Goal: Task Accomplishment & Management: Complete application form

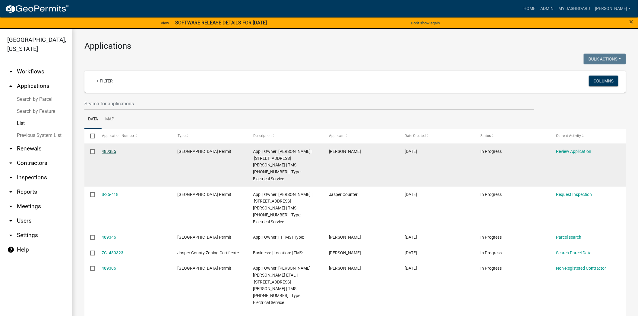
click at [112, 149] on link "489385" at bounding box center [109, 151] width 14 height 5
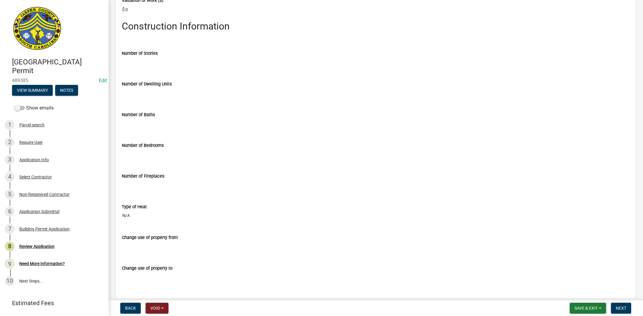
scroll to position [1306, 0]
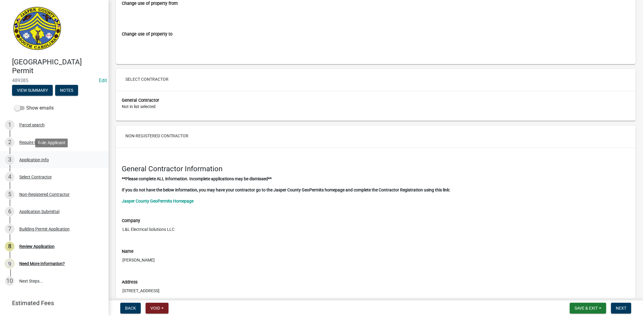
click at [26, 153] on link "3 Application Info" at bounding box center [54, 159] width 108 height 17
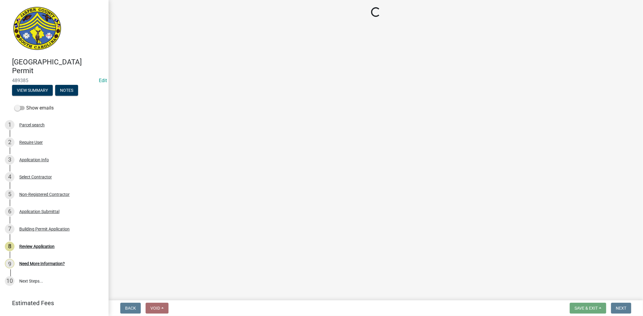
select select "83a29df9-b3ca-487b-b3ec-56d88b03b1fe"
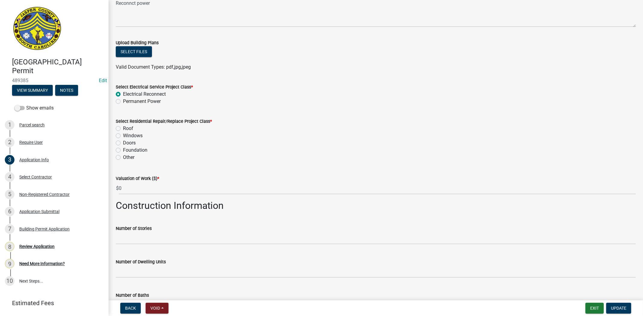
scroll to position [670, 0]
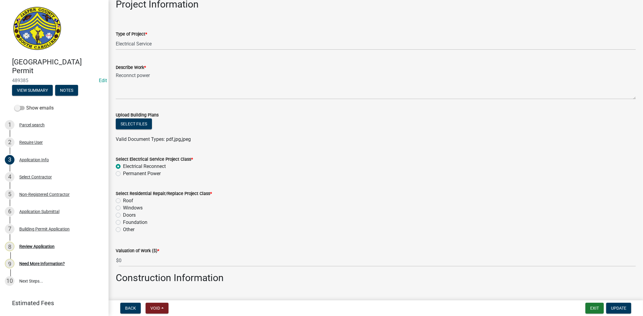
click at [123, 173] on label "Permanent Power" at bounding box center [142, 173] width 38 height 7
click at [123, 173] on input "Permanent Power" at bounding box center [125, 172] width 4 height 4
radio input "true"
click at [123, 165] on label "Electrical Reconnect" at bounding box center [144, 166] width 43 height 7
click at [123, 165] on input "Electrical Reconnect" at bounding box center [125, 165] width 4 height 4
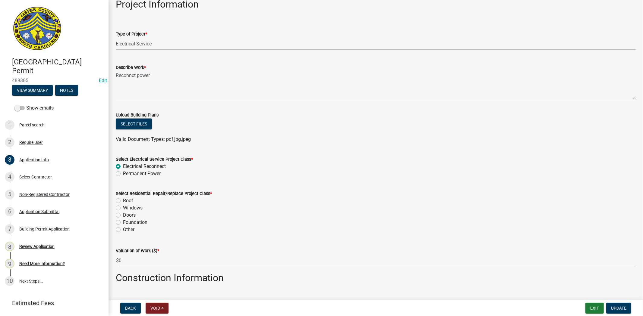
radio input "true"
click at [125, 124] on button "Select files" at bounding box center [134, 124] width 36 height 11
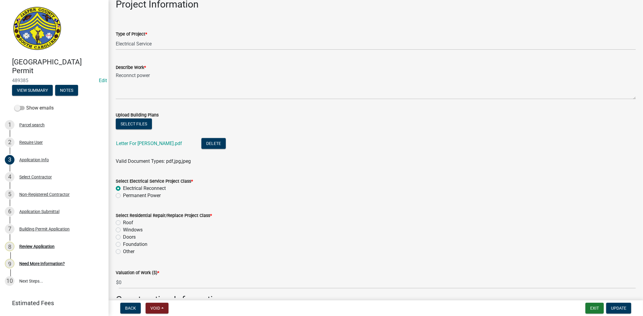
click at [123, 250] on label "Other" at bounding box center [128, 251] width 11 height 7
click at [123, 250] on input "Other" at bounding box center [125, 250] width 4 height 4
radio input "true"
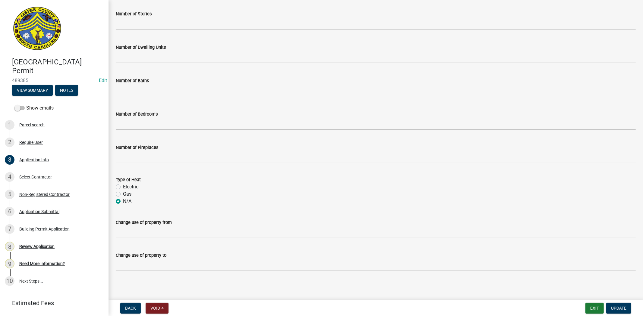
scroll to position [980, 0]
click at [609, 305] on button "Update" at bounding box center [618, 308] width 25 height 11
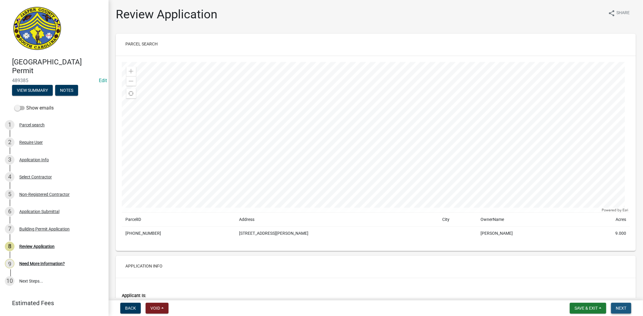
click at [621, 309] on span "Next" at bounding box center [621, 308] width 11 height 5
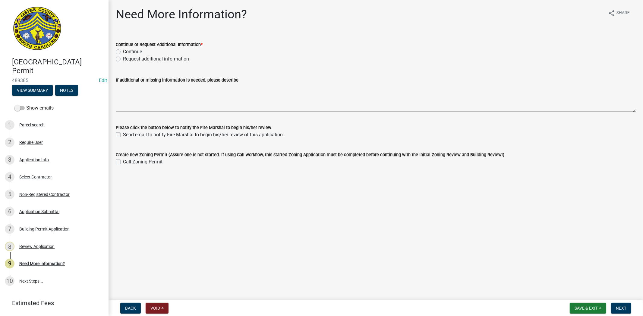
click at [123, 51] on label "Continue" at bounding box center [132, 51] width 19 height 7
click at [123, 51] on input "Continue" at bounding box center [125, 50] width 4 height 4
radio input "true"
click at [627, 309] on button "Next" at bounding box center [621, 308] width 20 height 11
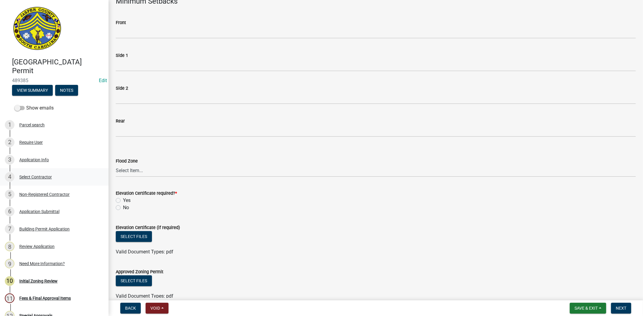
scroll to position [167, 0]
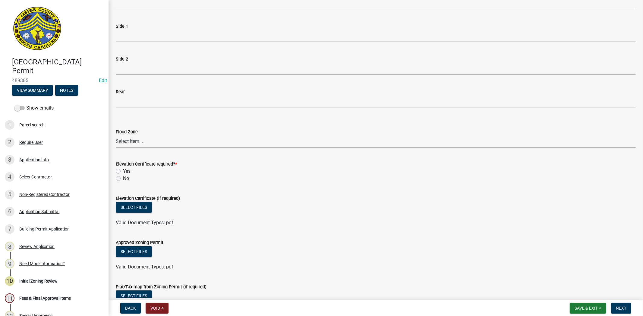
drag, startPoint x: 137, startPoint y: 141, endPoint x: 132, endPoint y: 147, distance: 7.5
click at [137, 141] on select "Select Item... A AE X Shaded X N/A" at bounding box center [376, 142] width 520 height 12
click at [116, 136] on select "Select Item... A AE X Shaded X N/A" at bounding box center [376, 142] width 520 height 12
select select "ce624d28-693e-44a6-9022-b5351fe15fcb"
click at [123, 179] on label "No" at bounding box center [126, 178] width 6 height 7
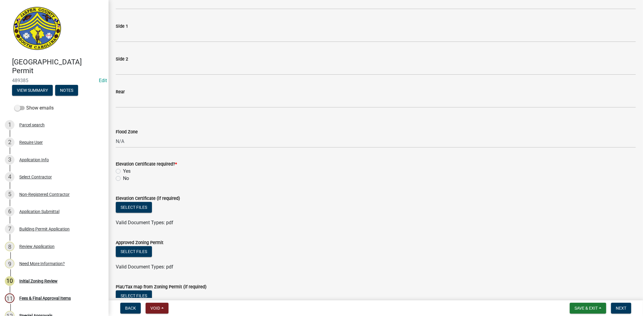
click at [123, 179] on input "No" at bounding box center [125, 177] width 4 height 4
radio input "true"
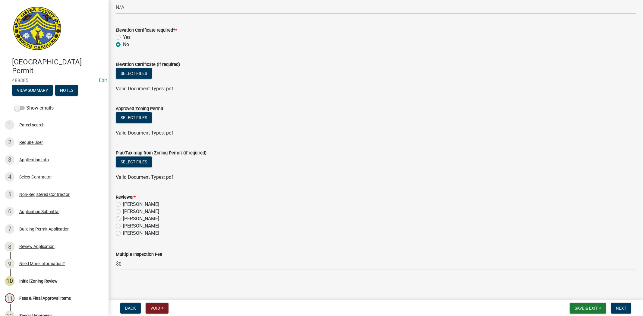
scroll to position [302, 0]
click at [114, 205] on div "Reviewer * Ciara Chapman Lisa Wagner Ryan Campbell Stephanie Oviedo Tara Hayes" at bounding box center [375, 211] width 529 height 51
click at [118, 200] on div "[PERSON_NAME]" at bounding box center [376, 203] width 520 height 7
click at [123, 203] on label "[PERSON_NAME]" at bounding box center [141, 203] width 36 height 7
click at [123, 203] on input "[PERSON_NAME]" at bounding box center [125, 202] width 4 height 4
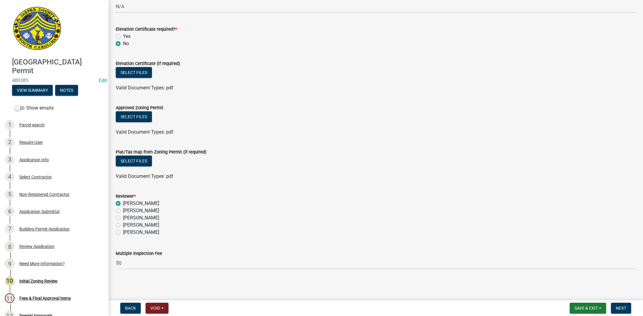
radio input "true"
click at [619, 309] on span "Next" at bounding box center [621, 308] width 11 height 5
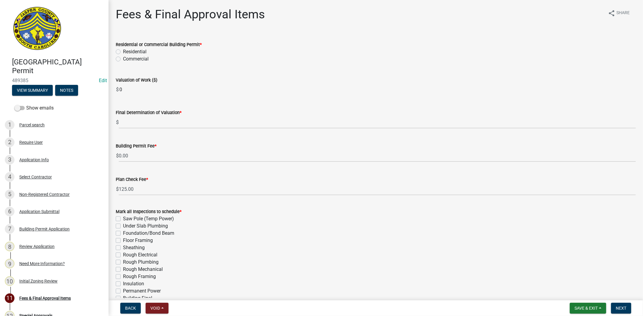
click at [123, 52] on label "Residential" at bounding box center [135, 51] width 24 height 7
click at [123, 52] on input "Residential" at bounding box center [125, 50] width 4 height 4
radio input "true"
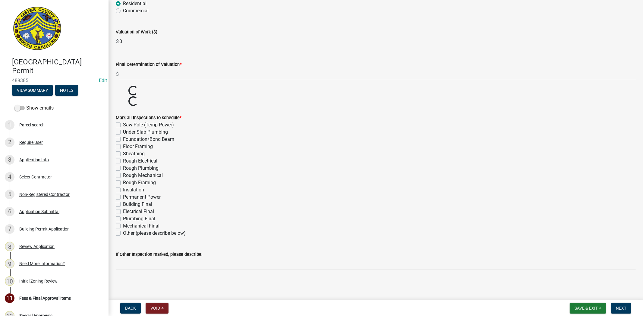
scroll to position [49, 0]
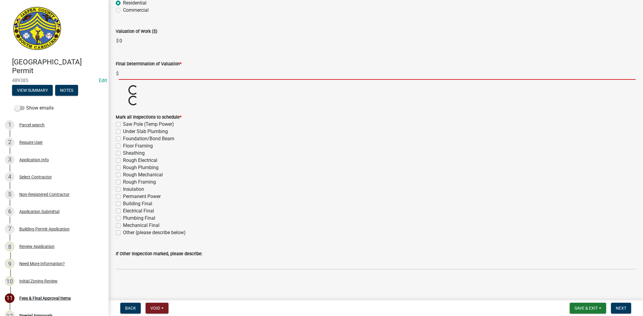
click at [139, 73] on input "text" at bounding box center [377, 74] width 517 height 12
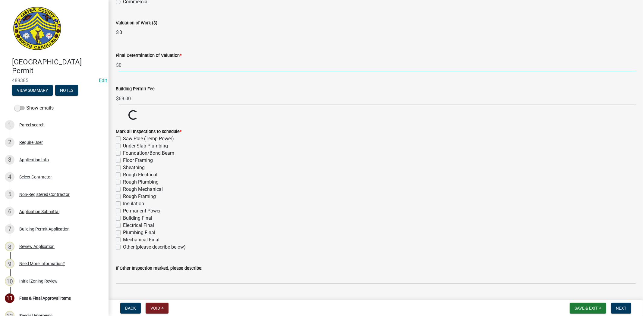
scroll to position [71, 0]
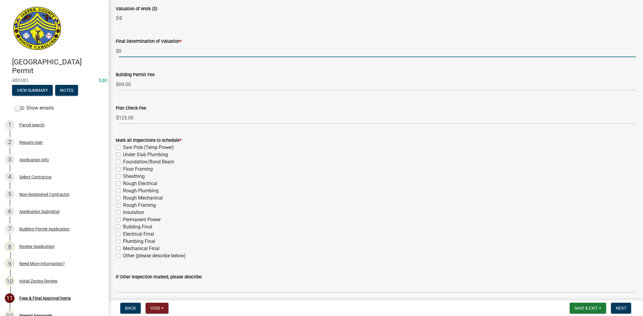
type input "0"
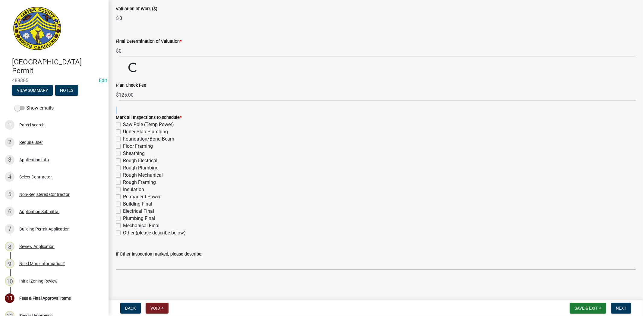
drag, startPoint x: 150, startPoint y: 109, endPoint x: 134, endPoint y: 104, distance: 16.1
click at [116, 115] on wm-data-entity-input-list "Residential or Commercial Building Permit * Residential Commercial Valuation of…" at bounding box center [376, 118] width 520 height 313
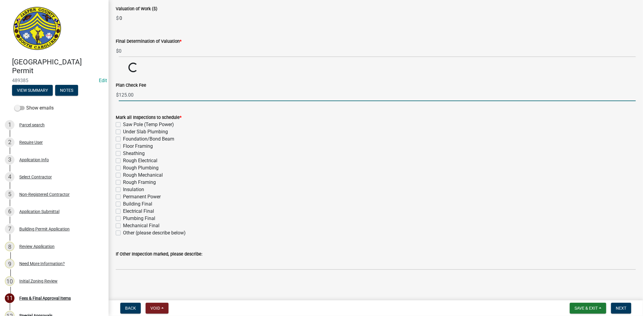
drag, startPoint x: 151, startPoint y: 96, endPoint x: 109, endPoint y: 95, distance: 42.2
click at [109, 95] on div "Fees & Final Approval Items share Share Residential or Commercial Building Perm…" at bounding box center [375, 108] width 534 height 345
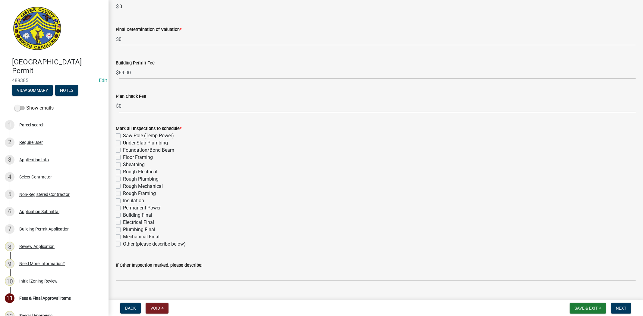
scroll to position [95, 0]
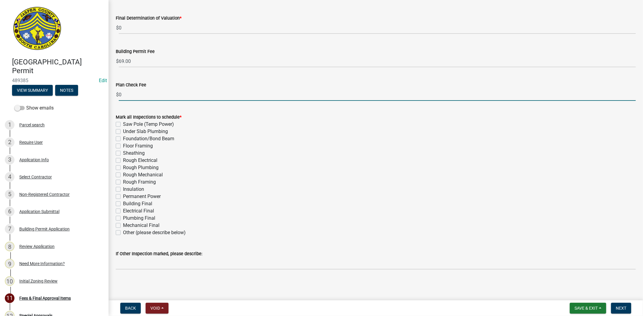
type input "0"
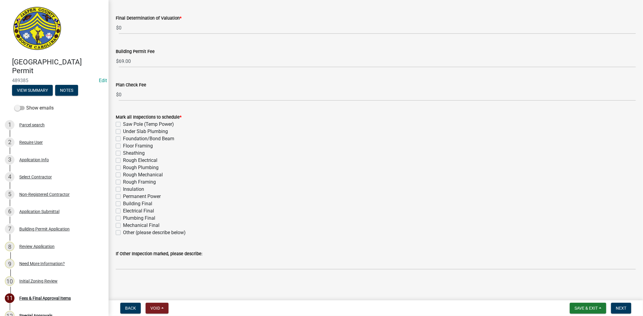
click at [123, 232] on label "Other (please describe below)" at bounding box center [154, 232] width 63 height 7
click at [123, 232] on input "Other (please describe below)" at bounding box center [125, 231] width 4 height 4
checkbox input "true"
checkbox input "false"
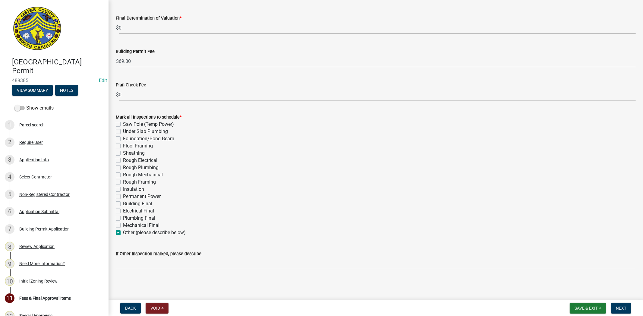
checkbox input "false"
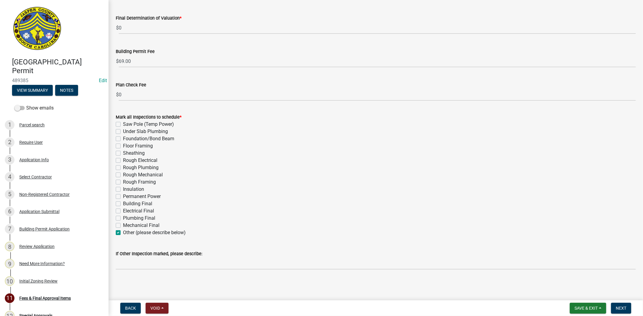
checkbox input "false"
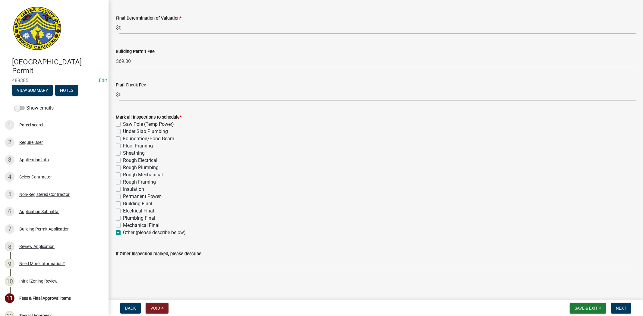
checkbox input "false"
checkbox input "true"
click at [619, 305] on button "Next" at bounding box center [621, 308] width 20 height 11
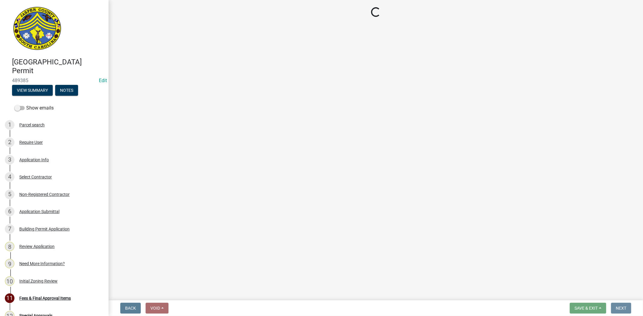
scroll to position [0, 0]
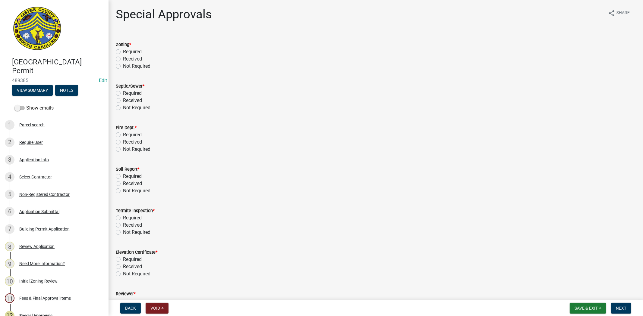
click at [123, 64] on label "Not Required" at bounding box center [136, 66] width 27 height 7
click at [123, 64] on input "Not Required" at bounding box center [125, 65] width 4 height 4
radio input "true"
click at [123, 106] on label "Not Required" at bounding box center [136, 107] width 27 height 7
click at [123, 106] on input "Not Required" at bounding box center [125, 106] width 4 height 4
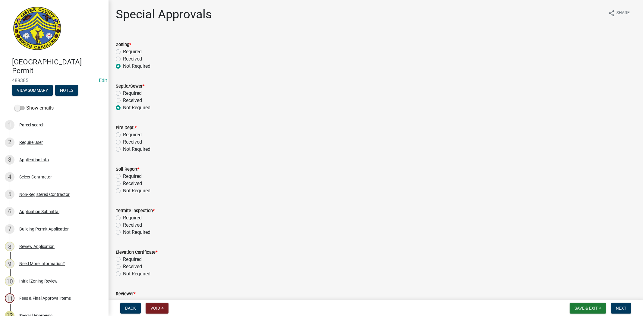
radio input "true"
click at [123, 149] on label "Not Required" at bounding box center [136, 149] width 27 height 7
click at [123, 149] on input "Not Required" at bounding box center [125, 148] width 4 height 4
radio input "true"
click at [123, 191] on label "Not Required" at bounding box center [136, 190] width 27 height 7
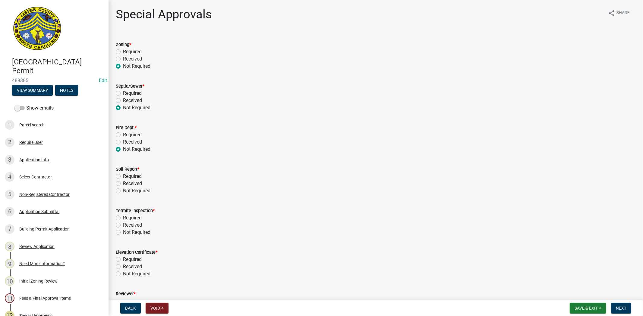
click at [123, 191] on input "Not Required" at bounding box center [125, 189] width 4 height 4
radio input "true"
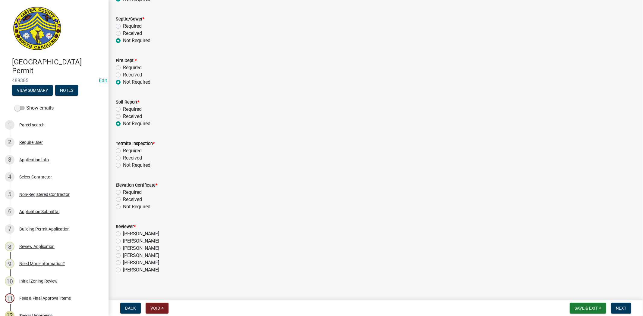
scroll to position [71, 0]
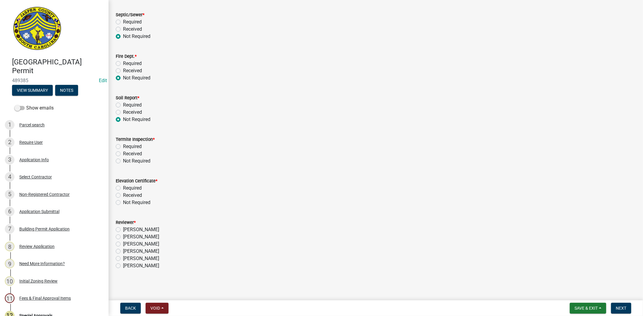
click at [123, 160] on label "Not Required" at bounding box center [136, 161] width 27 height 7
click at [123, 160] on input "Not Required" at bounding box center [125, 160] width 4 height 4
radio input "true"
click at [123, 202] on label "Not Required" at bounding box center [136, 202] width 27 height 7
click at [123, 202] on input "Not Required" at bounding box center [125, 201] width 4 height 4
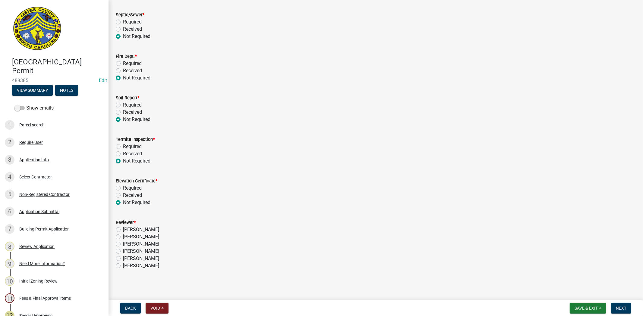
radio input "true"
click at [123, 251] on label "[PERSON_NAME]" at bounding box center [141, 251] width 36 height 7
click at [123, 251] on input "[PERSON_NAME]" at bounding box center [125, 250] width 4 height 4
radio input "true"
click at [622, 309] on span "Next" at bounding box center [621, 308] width 11 height 5
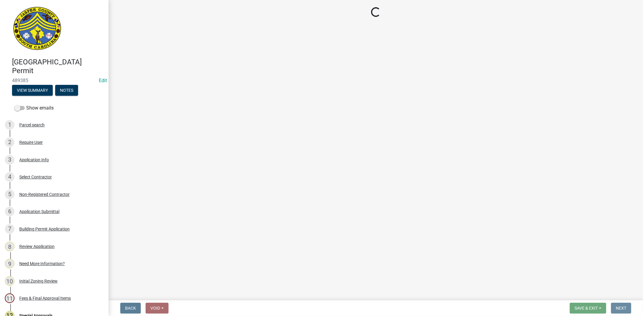
scroll to position [0, 0]
select select "3: 3"
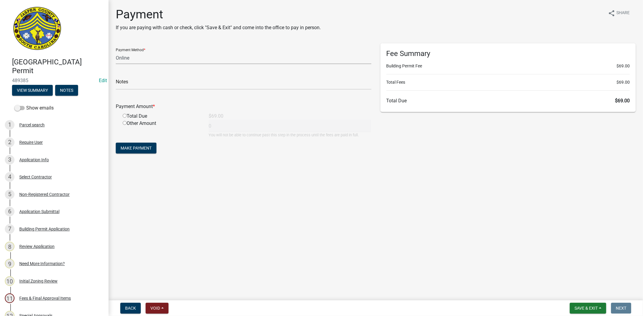
click at [127, 57] on select "Credit Card POS Check Cash Online" at bounding box center [244, 58] width 256 height 12
click at [116, 52] on select "Credit Card POS Check Cash Online" at bounding box center [244, 58] width 256 height 12
click at [125, 116] on input "radio" at bounding box center [125, 116] width 4 height 4
radio input "true"
type input "69"
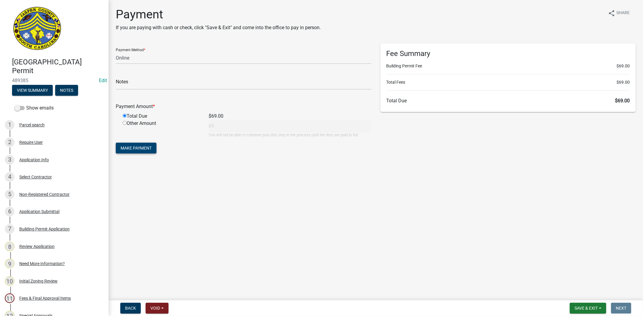
click at [130, 151] on button "Make Payment" at bounding box center [136, 148] width 41 height 11
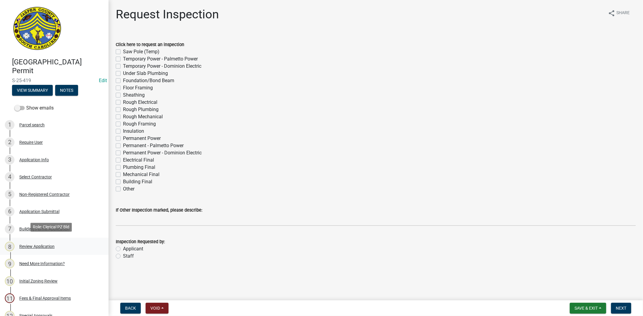
scroll to position [168, 0]
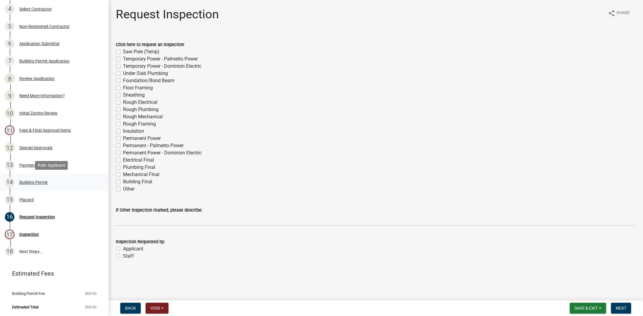
click at [49, 185] on div "14 Building Permit" at bounding box center [52, 183] width 94 height 10
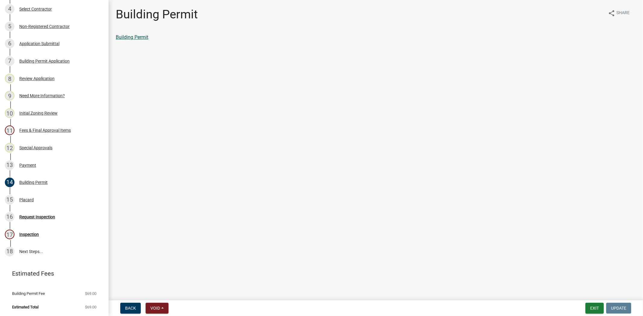
click at [146, 36] on link "Building Permit" at bounding box center [132, 37] width 33 height 6
click at [58, 191] on link "15 Placard" at bounding box center [54, 199] width 108 height 17
click at [129, 36] on link "Placard" at bounding box center [124, 37] width 16 height 6
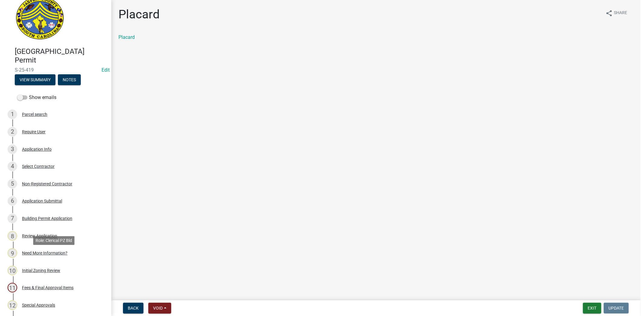
scroll to position [0, 0]
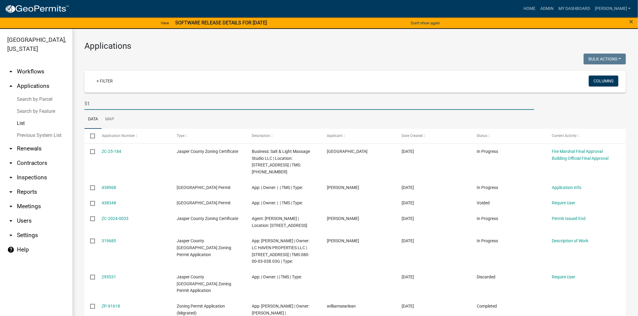
type input "5"
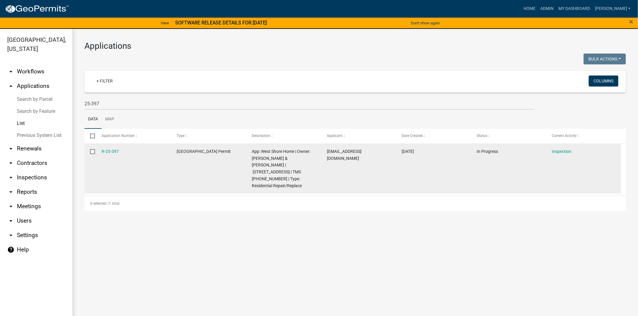
drag, startPoint x: 123, startPoint y: 149, endPoint x: 88, endPoint y: 151, distance: 34.7
click at [88, 151] on div "R-25-397 [GEOGRAPHIC_DATA] Permit App: [GEOGRAPHIC_DATA] Home | Owner: [PERSON_…" at bounding box center [352, 169] width 536 height 50
copy div "R-25-397"
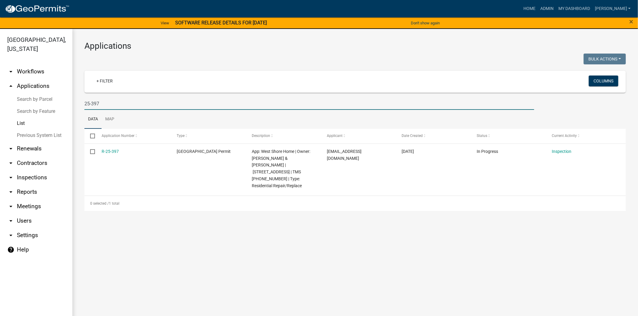
click at [155, 108] on input "25-397" at bounding box center [309, 104] width 450 height 12
type input "2"
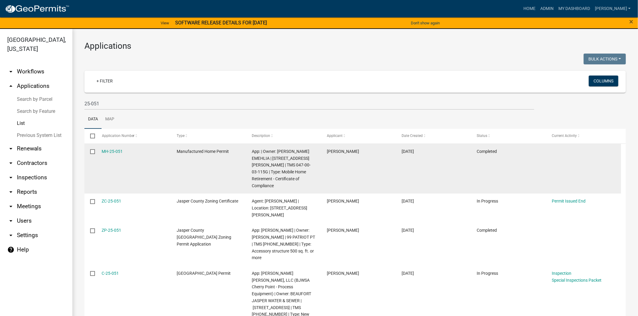
drag, startPoint x: 131, startPoint y: 151, endPoint x: 95, endPoint y: 150, distance: 35.6
click at [95, 150] on div "MH-25-051 Manufactured Home Permit App: | Owner: [PERSON_NAME] EMEHLIA | [STREE…" at bounding box center [352, 169] width 536 height 50
click at [139, 167] on datatable-body-cell "MH-25-051" at bounding box center [133, 169] width 75 height 50
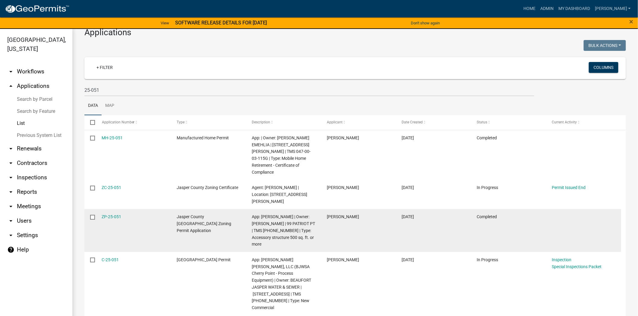
scroll to position [21, 0]
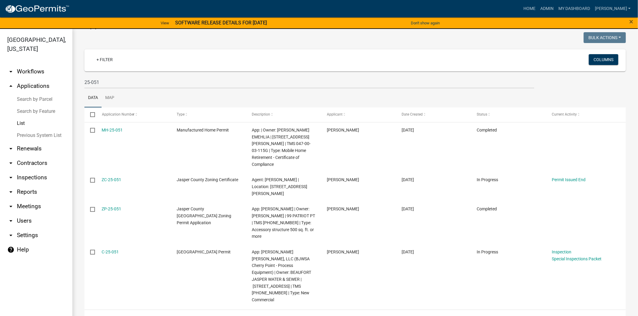
drag, startPoint x: 128, startPoint y: 245, endPoint x: 83, endPoint y: 246, distance: 44.6
click at [83, 246] on div "Applications Bulk Actions Void Expire Lock Withdraw + Filter Columns 25-051 Dat…" at bounding box center [354, 173] width 565 height 330
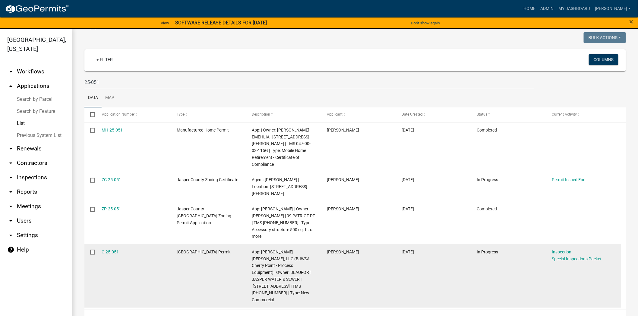
click at [157, 249] on div "C-25-051" at bounding box center [133, 252] width 63 height 7
drag, startPoint x: 146, startPoint y: 250, endPoint x: 100, endPoint y: 245, distance: 45.8
click at [100, 245] on datatable-body-cell "C-25-051" at bounding box center [133, 276] width 75 height 64
copy link "C-25-051"
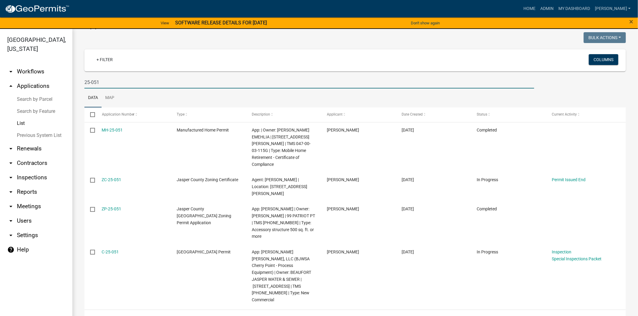
drag, startPoint x: 112, startPoint y: 79, endPoint x: 82, endPoint y: 79, distance: 30.1
click at [82, 79] on div "25-051" at bounding box center [309, 82] width 459 height 12
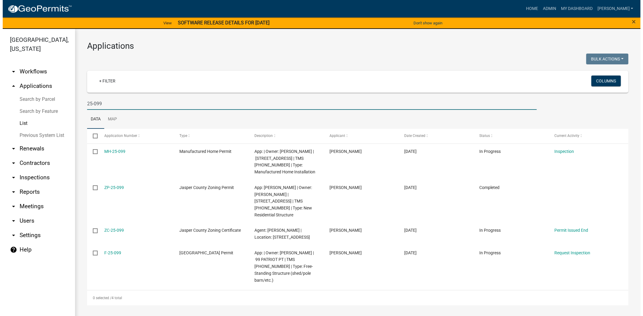
scroll to position [0, 0]
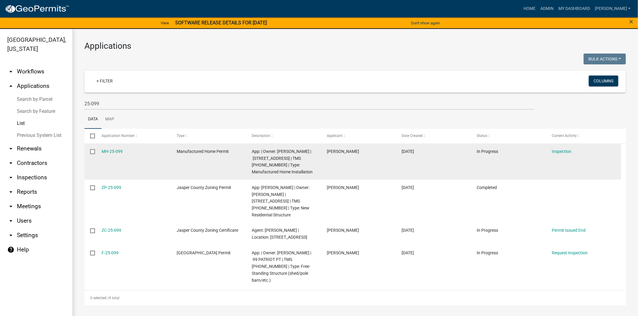
drag, startPoint x: 130, startPoint y: 150, endPoint x: 93, endPoint y: 150, distance: 36.8
click at [93, 150] on div "MH-25-099 Manufactured Home Permit App: | Owner: [PERSON_NAME] | [STREET_ADDRES…" at bounding box center [352, 162] width 536 height 36
copy div "MH-25-099"
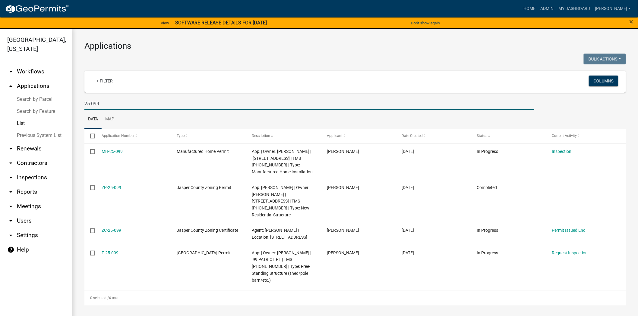
drag, startPoint x: 105, startPoint y: 101, endPoint x: 40, endPoint y: 100, distance: 65.7
click at [40, 100] on div "[GEOGRAPHIC_DATA], [US_STATE] arrow_drop_down Workflows List arrow_drop_up Appl…" at bounding box center [319, 176] width 638 height 295
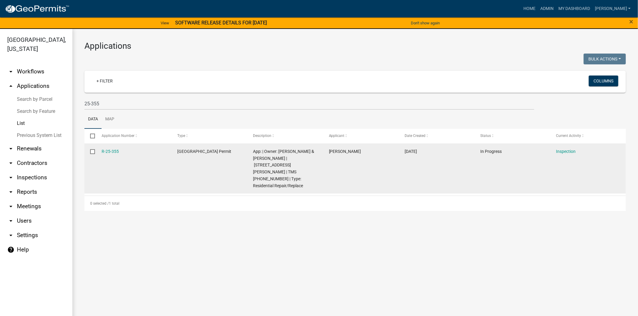
drag, startPoint x: 134, startPoint y: 155, endPoint x: 90, endPoint y: 154, distance: 44.3
click at [90, 154] on div "R-25-355 [GEOGRAPHIC_DATA] Permit App: | Owner: [PERSON_NAME] & [PERSON_NAME] |…" at bounding box center [354, 169] width 541 height 50
copy div "R-25-355"
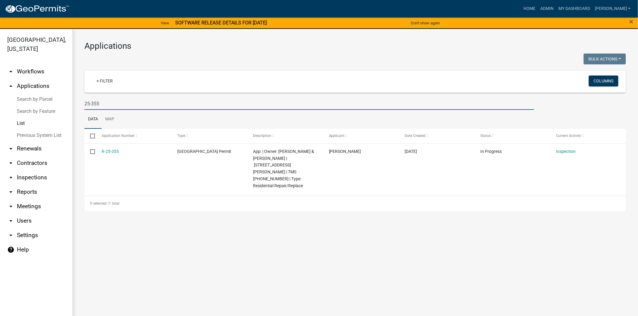
click at [134, 102] on input "25-355" at bounding box center [309, 104] width 450 height 12
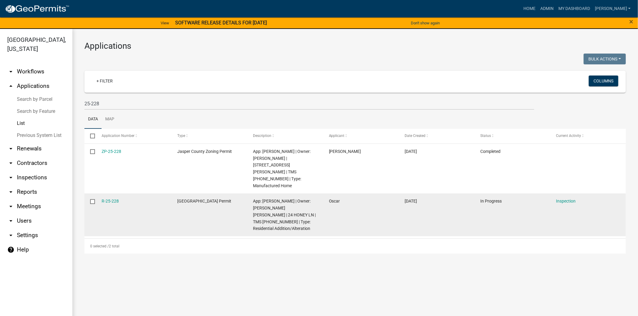
drag, startPoint x: 127, startPoint y: 188, endPoint x: 99, endPoint y: 188, distance: 27.1
click at [99, 194] on datatable-body-cell "R-25-228" at bounding box center [134, 215] width 76 height 43
copy link "R-25-228"
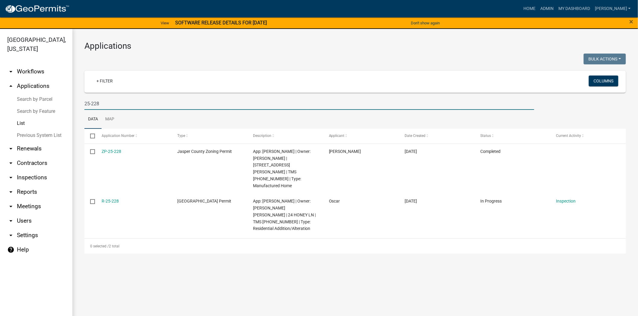
click at [137, 101] on input "25-228" at bounding box center [309, 104] width 450 height 12
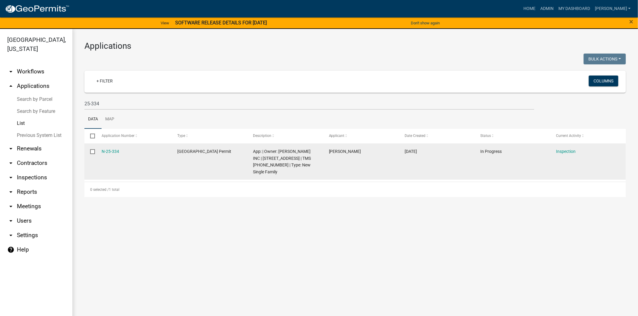
drag, startPoint x: 125, startPoint y: 150, endPoint x: 86, endPoint y: 151, distance: 38.6
click at [86, 151] on div "N-25-334 [GEOGRAPHIC_DATA] Permit App: | Owner: [PERSON_NAME] INC | [STREET_ADD…" at bounding box center [354, 162] width 541 height 36
copy div "N-25-334"
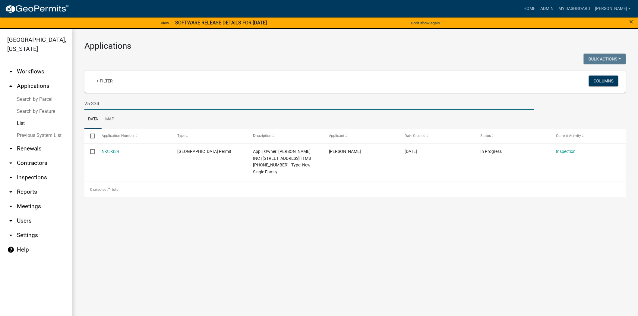
click at [107, 105] on input "25-334" at bounding box center [309, 104] width 450 height 12
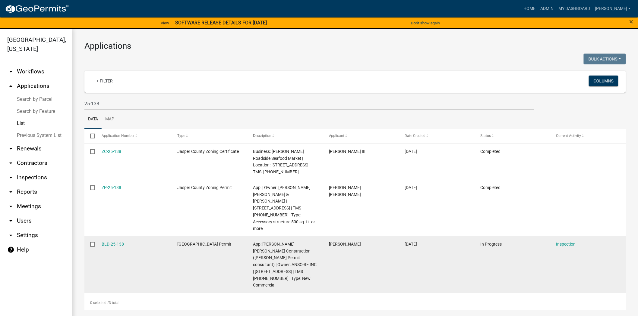
drag, startPoint x: 127, startPoint y: 228, endPoint x: 96, endPoint y: 231, distance: 31.2
click at [96, 237] on datatable-body-cell "BLD-25-138" at bounding box center [134, 265] width 76 height 57
copy link "BLD-25-138"
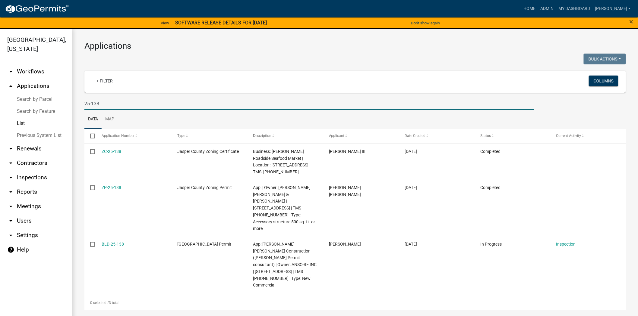
drag, startPoint x: 151, startPoint y: 104, endPoint x: 69, endPoint y: 97, distance: 82.0
click at [69, 97] on div "[GEOGRAPHIC_DATA], [US_STATE] arrow_drop_down Workflows List arrow_drop_up Appl…" at bounding box center [319, 176] width 638 height 295
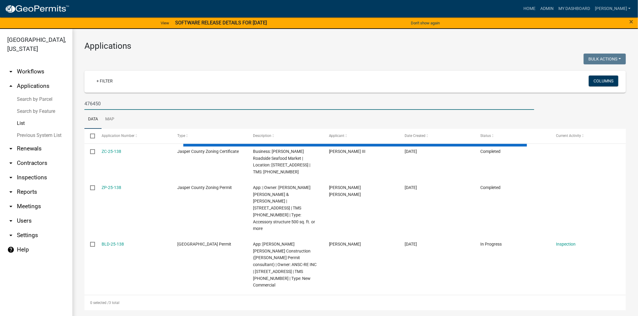
type input "476450"
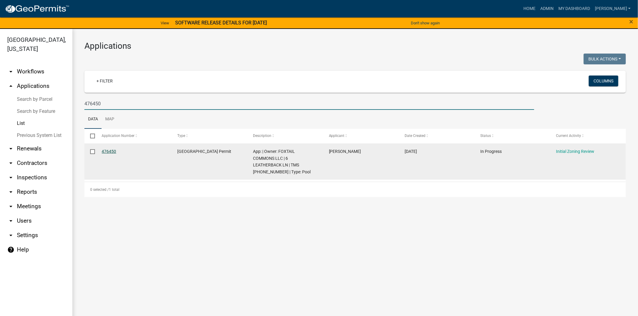
click at [112, 151] on link "476450" at bounding box center [109, 151] width 14 height 5
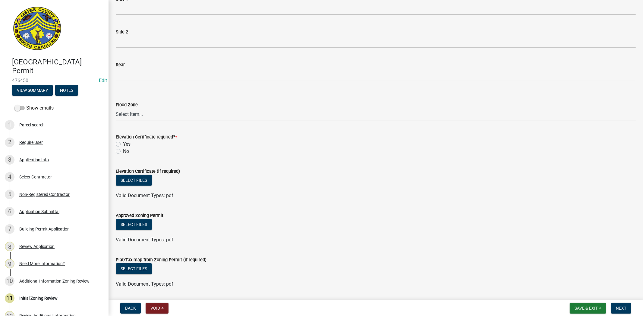
scroll to position [301, 0]
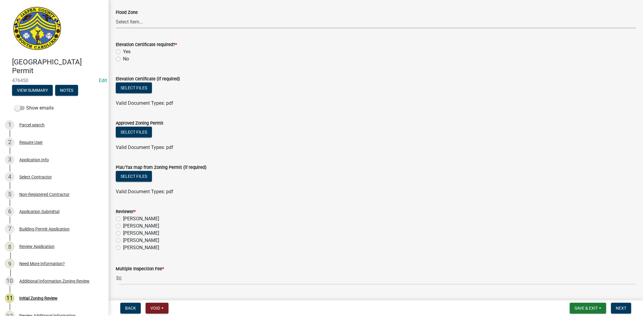
click at [127, 17] on select "Select Item... A AE X Shaded X N/A" at bounding box center [376, 22] width 520 height 12
click at [116, 16] on select "Select Item... A AE X Shaded X N/A" at bounding box center [376, 22] width 520 height 12
select select "61611ad6-14f2-499c-805c-58607f11e2fc"
click at [123, 59] on label "No" at bounding box center [126, 58] width 6 height 7
click at [123, 59] on input "No" at bounding box center [125, 57] width 4 height 4
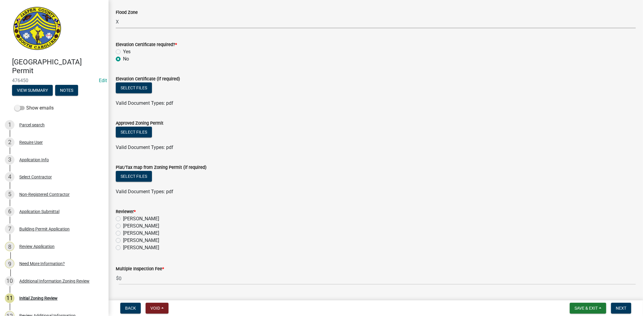
radio input "true"
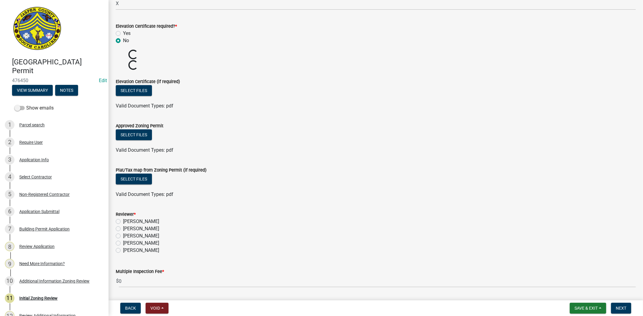
scroll to position [338, 0]
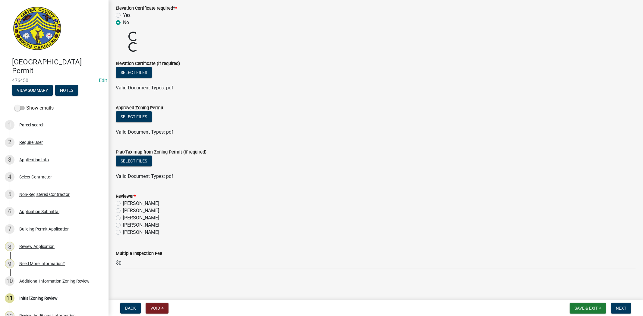
click at [123, 204] on label "[PERSON_NAME]" at bounding box center [141, 203] width 36 height 7
click at [123, 204] on input "[PERSON_NAME]" at bounding box center [125, 202] width 4 height 4
radio input "true"
click at [619, 306] on span "Next" at bounding box center [621, 308] width 11 height 5
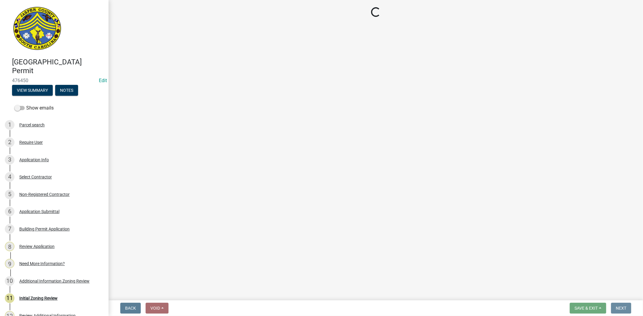
scroll to position [0, 0]
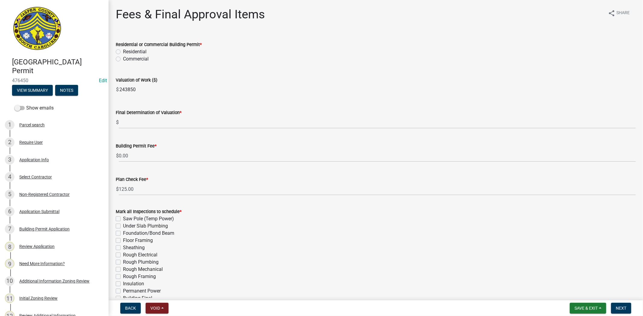
click at [123, 58] on label "Commercial" at bounding box center [136, 58] width 26 height 7
click at [123, 58] on input "Commercial" at bounding box center [125, 57] width 4 height 4
radio input "true"
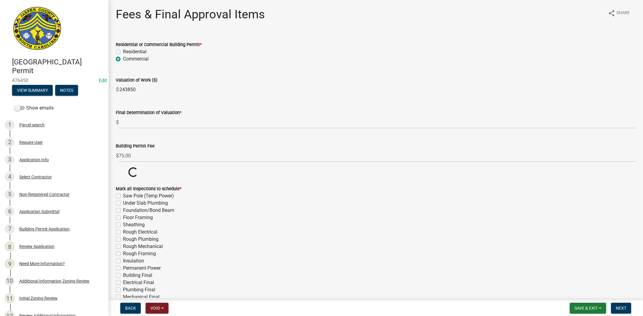
click at [140, 129] on wm-data-entity-input "Final Determination of Valuation * $" at bounding box center [376, 117] width 520 height 33
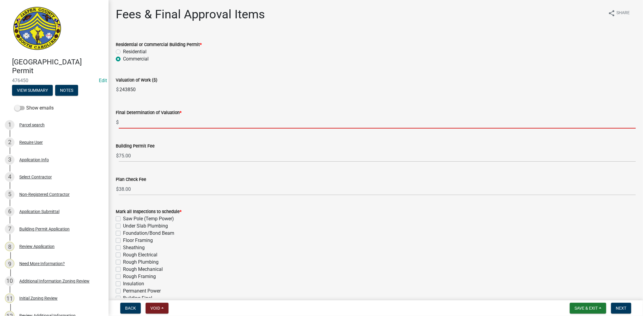
click at [137, 125] on input "text" at bounding box center [377, 122] width 517 height 12
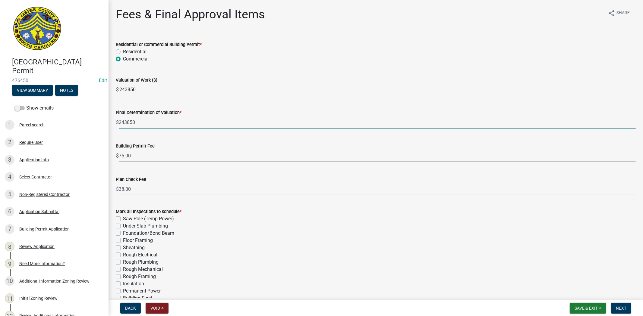
type input "243850"
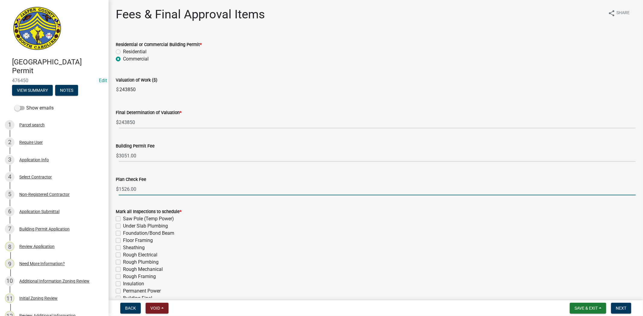
click at [154, 193] on input "1526.00" at bounding box center [377, 189] width 517 height 12
click at [591, 310] on span "Save & Exit" at bounding box center [585, 308] width 23 height 5
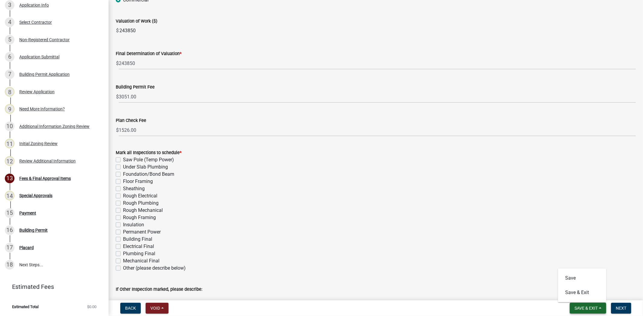
scroll to position [95, 0]
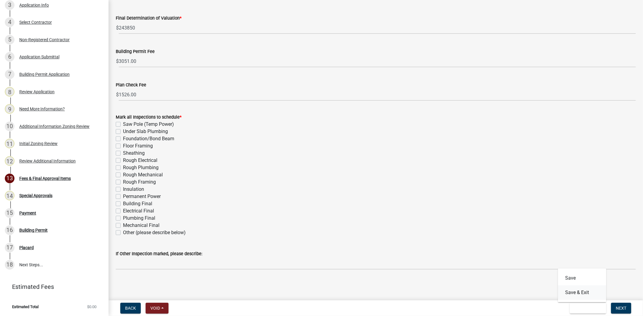
click at [570, 290] on button "Save & Exit" at bounding box center [582, 293] width 48 height 14
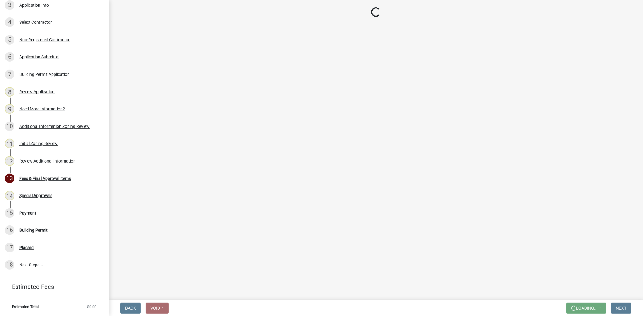
scroll to position [0, 0]
